Goal: Information Seeking & Learning: Check status

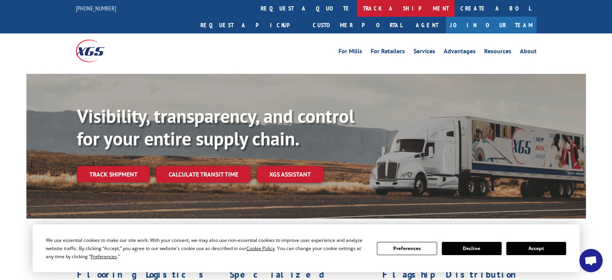
click at [357, 9] on link "track a shipment" at bounding box center [406, 8] width 98 height 17
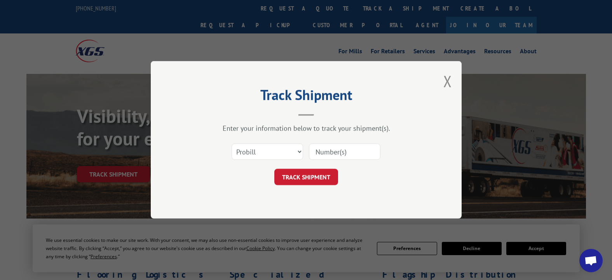
click at [323, 151] on input at bounding box center [345, 152] width 72 height 16
type input "17590722"
click at [313, 178] on button "TRACK SHIPMENT" at bounding box center [306, 177] width 64 height 16
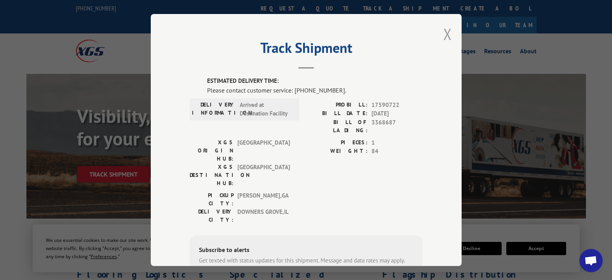
click at [444, 34] on button "Close modal" at bounding box center [448, 34] width 9 height 21
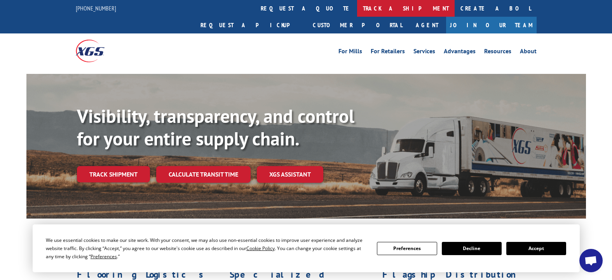
click at [357, 8] on link "track a shipment" at bounding box center [406, 8] width 98 height 17
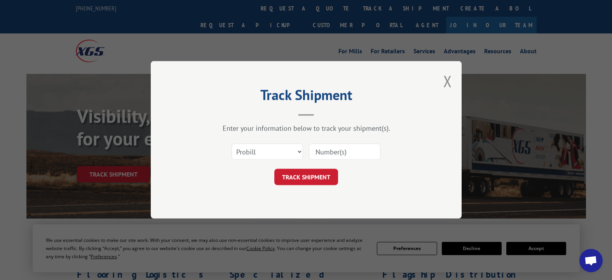
click at [335, 154] on input at bounding box center [345, 152] width 72 height 16
type input "17228573"
click at [290, 175] on button "TRACK SHIPMENT" at bounding box center [306, 177] width 64 height 16
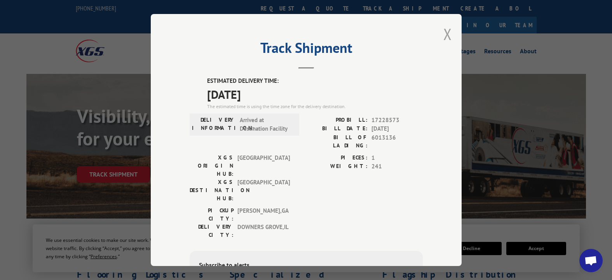
click at [444, 33] on button "Close modal" at bounding box center [448, 34] width 9 height 21
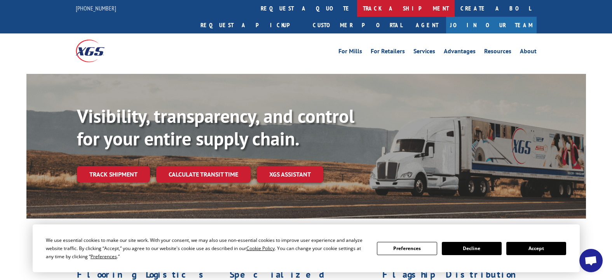
click at [357, 5] on link "track a shipment" at bounding box center [406, 8] width 98 height 17
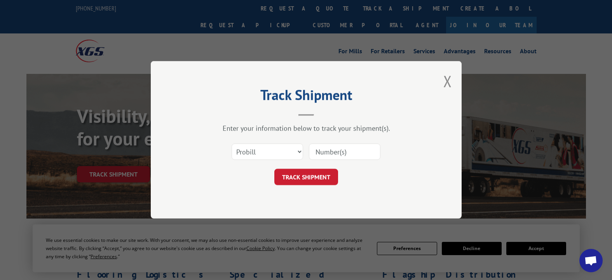
click at [329, 148] on input at bounding box center [345, 152] width 72 height 16
type input "17228703"
click at [297, 177] on button "TRACK SHIPMENT" at bounding box center [306, 177] width 64 height 16
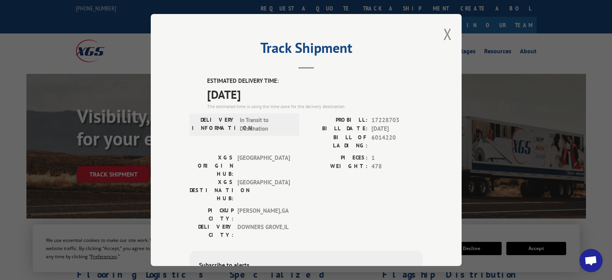
drag, startPoint x: 442, startPoint y: 33, endPoint x: 414, endPoint y: 40, distance: 28.5
click at [444, 33] on button "Close modal" at bounding box center [448, 34] width 9 height 21
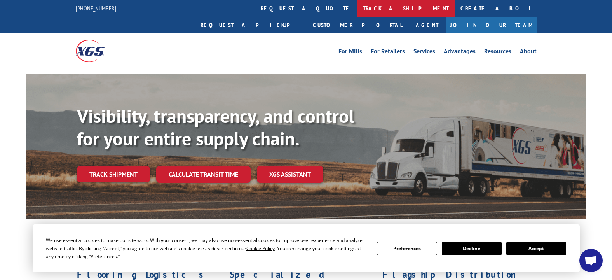
click at [357, 8] on link "track a shipment" at bounding box center [406, 8] width 98 height 17
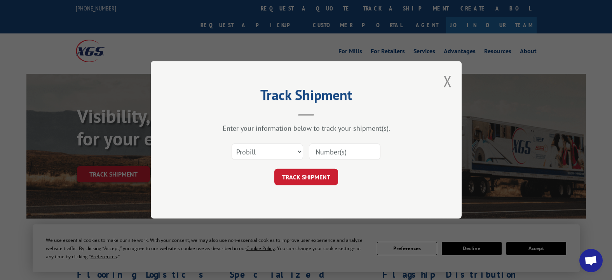
click at [325, 150] on input at bounding box center [345, 152] width 72 height 16
type input "17228489"
click at [291, 177] on button "TRACK SHIPMENT" at bounding box center [306, 177] width 64 height 16
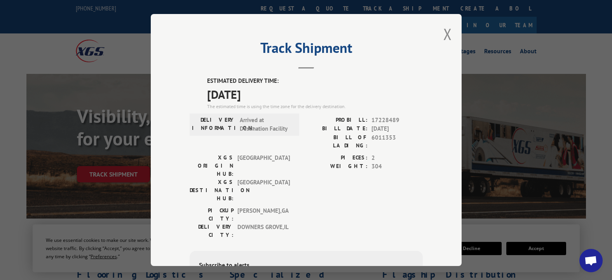
drag, startPoint x: 442, startPoint y: 29, endPoint x: 339, endPoint y: 18, distance: 102.8
click at [444, 28] on button "Close modal" at bounding box center [448, 34] width 9 height 21
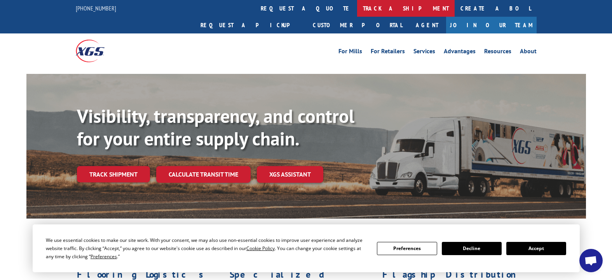
click at [357, 7] on link "track a shipment" at bounding box center [406, 8] width 98 height 17
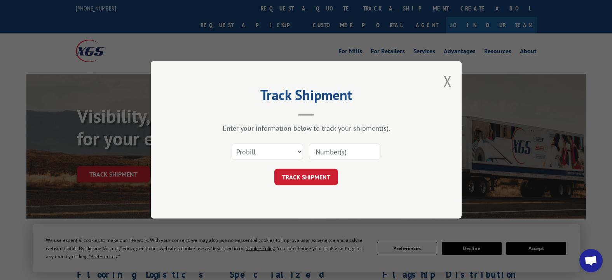
click at [327, 150] on input at bounding box center [345, 152] width 72 height 16
type input "17564729"
click at [304, 177] on button "TRACK SHIPMENT" at bounding box center [306, 177] width 64 height 16
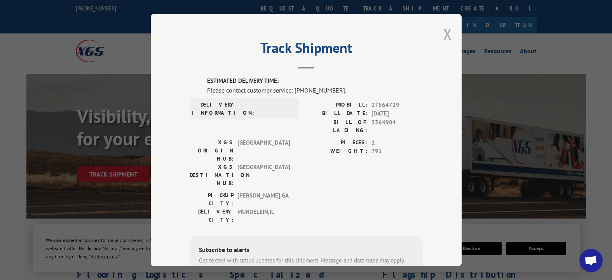
click at [444, 28] on button "Close modal" at bounding box center [448, 34] width 9 height 21
